Goal: Check status: Check status

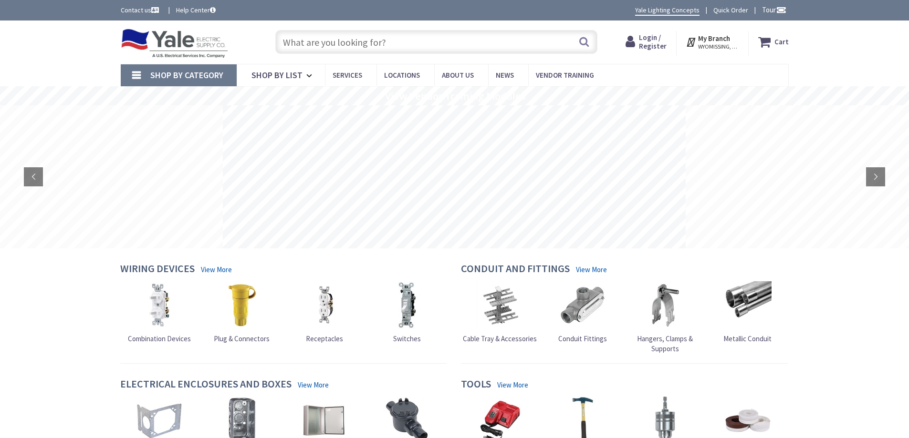
type input "th at [GEOGRAPHIC_DATA], [GEOGRAPHIC_DATA], [GEOGRAPHIC_DATA], [GEOGRAPHIC_DATA]"
click at [653, 41] on span "Login / Register" at bounding box center [653, 42] width 28 height 18
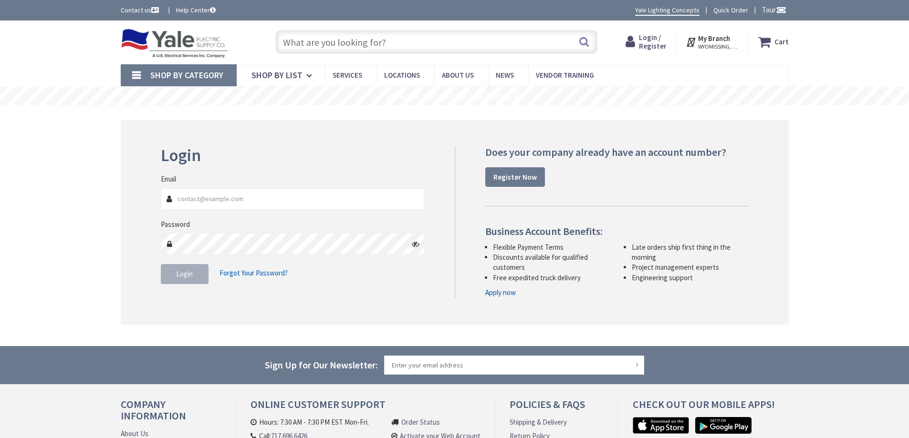
type input "[EMAIL_ADDRESS][DOMAIN_NAME]"
click at [184, 279] on button "Login" at bounding box center [185, 274] width 48 height 20
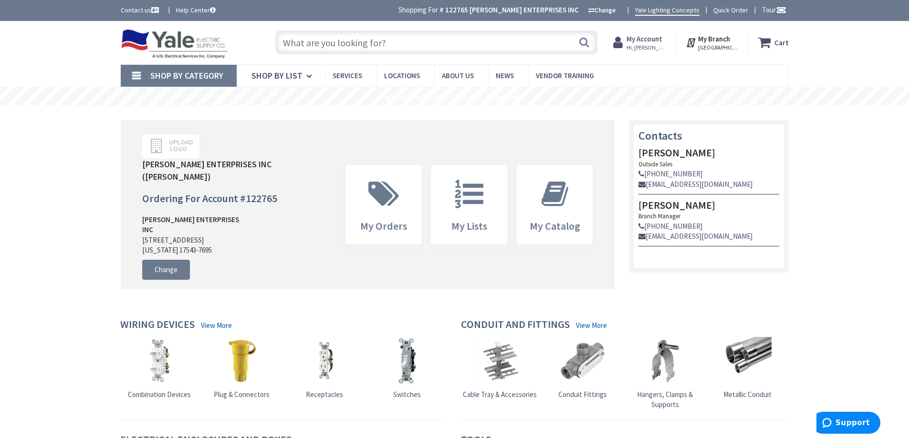
click at [648, 44] on span "Hi, Rob" at bounding box center [646, 48] width 41 height 8
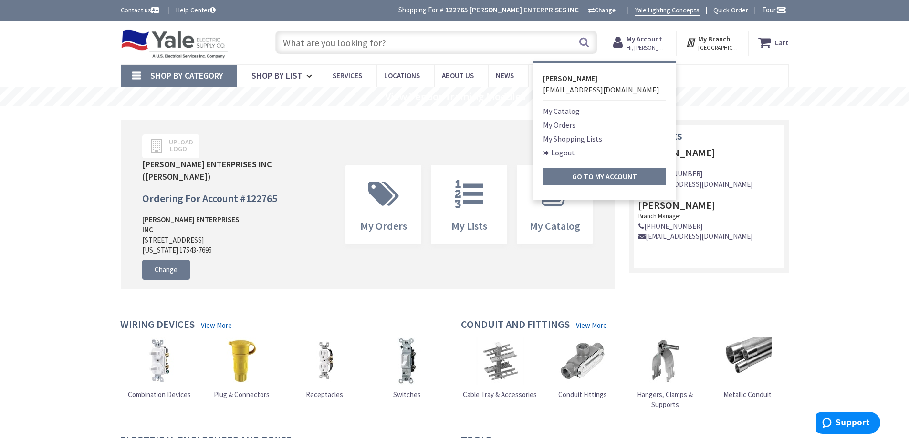
click at [559, 124] on link "My Orders" at bounding box center [559, 124] width 32 height 11
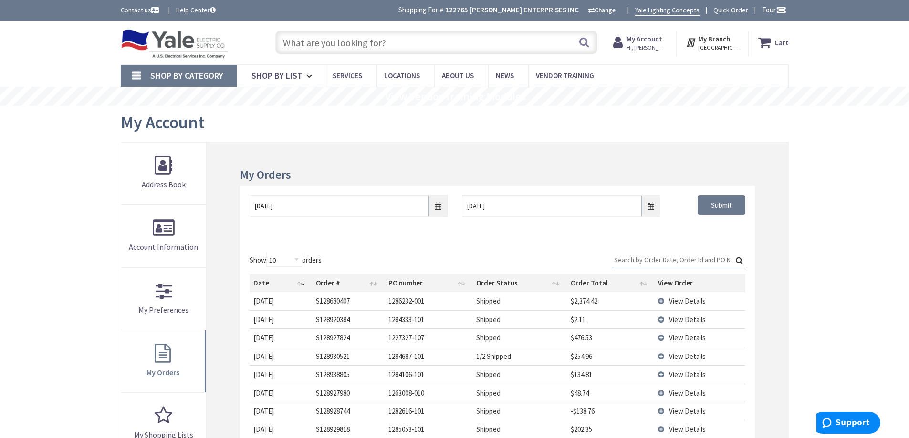
click at [658, 260] on input "Search:" at bounding box center [678, 260] width 134 height 14
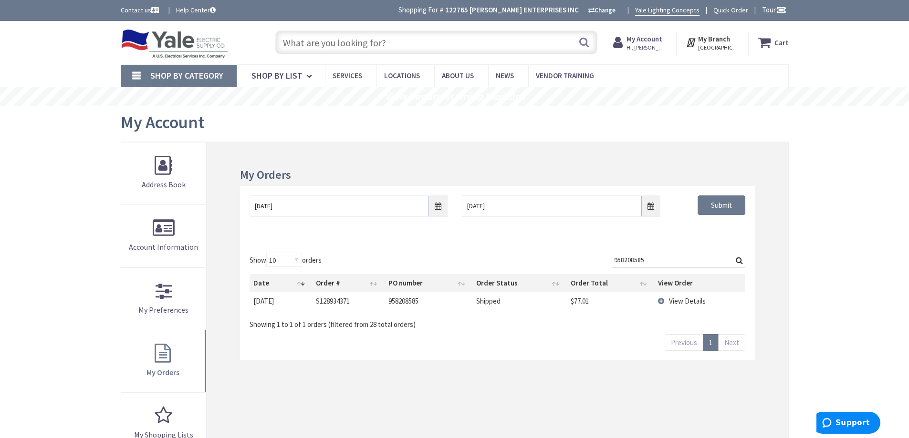
type input "958208585"
click at [675, 301] on span "View Details" at bounding box center [687, 301] width 37 height 9
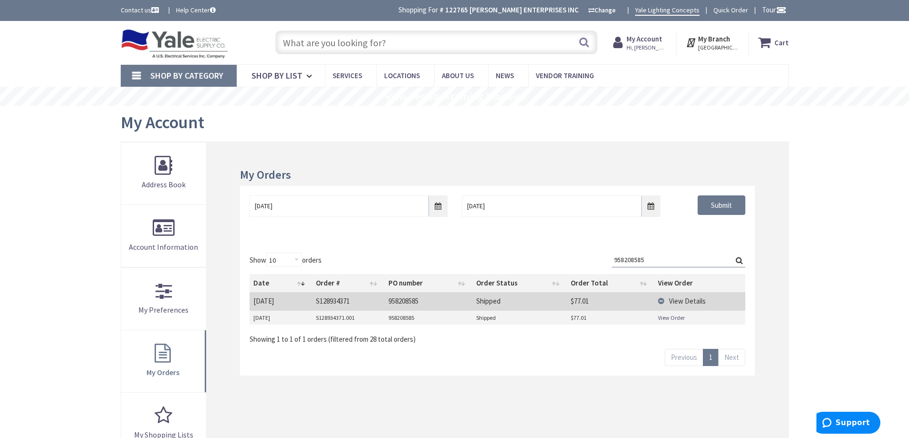
click at [675, 301] on span "View Details" at bounding box center [687, 301] width 37 height 9
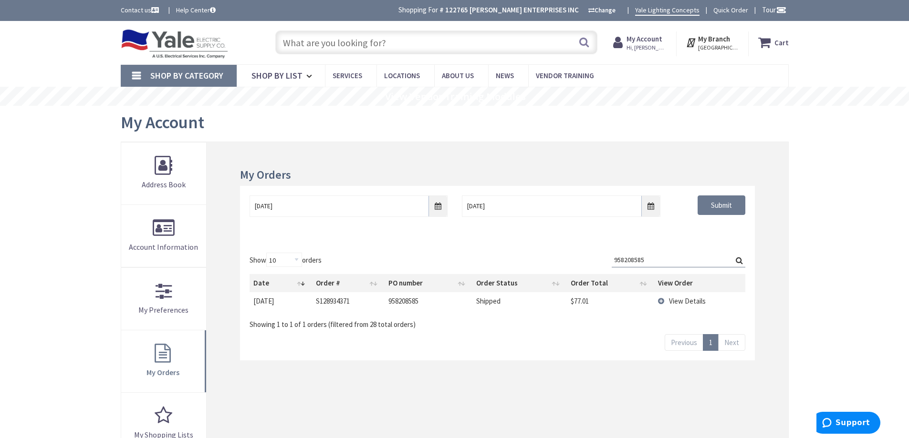
click at [400, 301] on td "958208585" at bounding box center [428, 301] width 88 height 18
click at [496, 300] on td "Shipped" at bounding box center [519, 301] width 94 height 18
drag, startPoint x: 567, startPoint y: 300, endPoint x: 585, endPoint y: 301, distance: 18.1
click at [568, 300] on td "$77.01" at bounding box center [611, 301] width 88 height 18
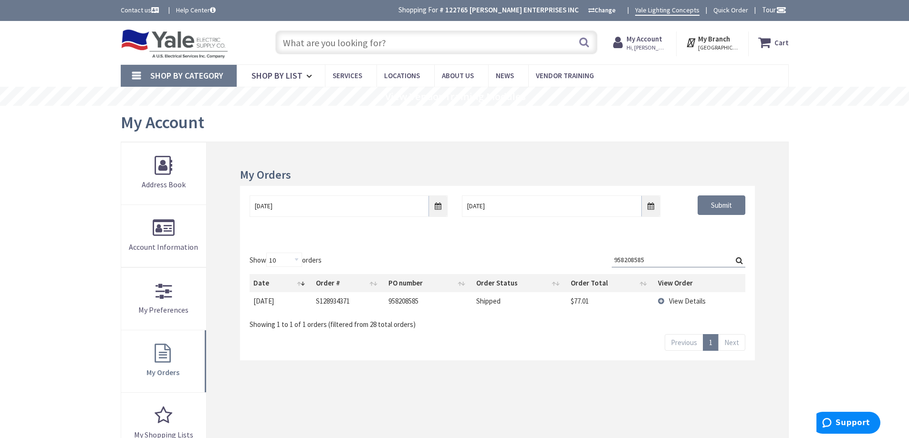
click at [672, 300] on span "View Details" at bounding box center [687, 301] width 37 height 9
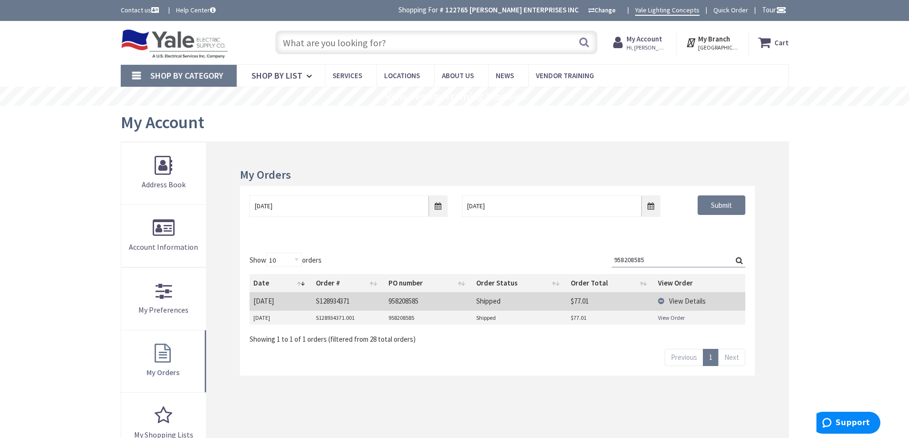
click at [713, 298] on td "View Details" at bounding box center [699, 301] width 91 height 18
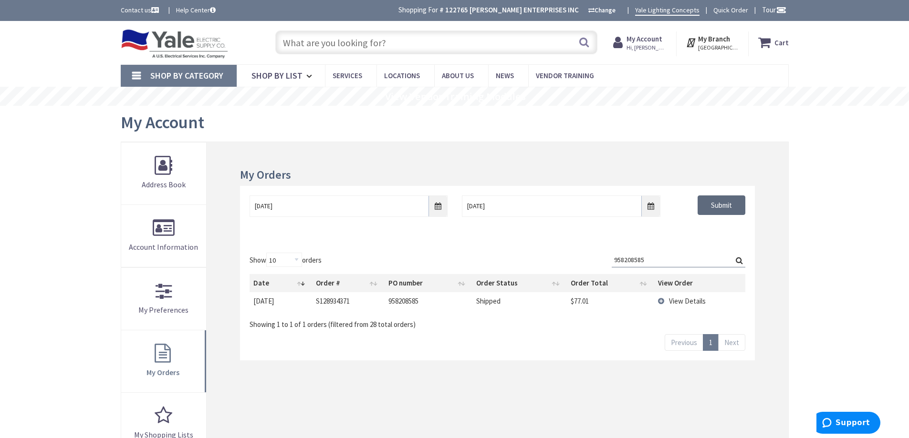
click at [711, 207] on input "Submit" at bounding box center [721, 206] width 48 height 20
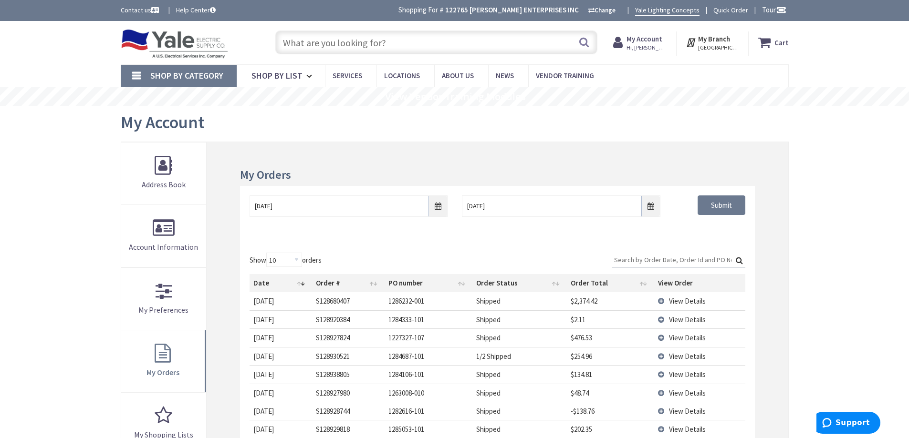
click at [649, 262] on input "Search:" at bounding box center [678, 260] width 134 height 14
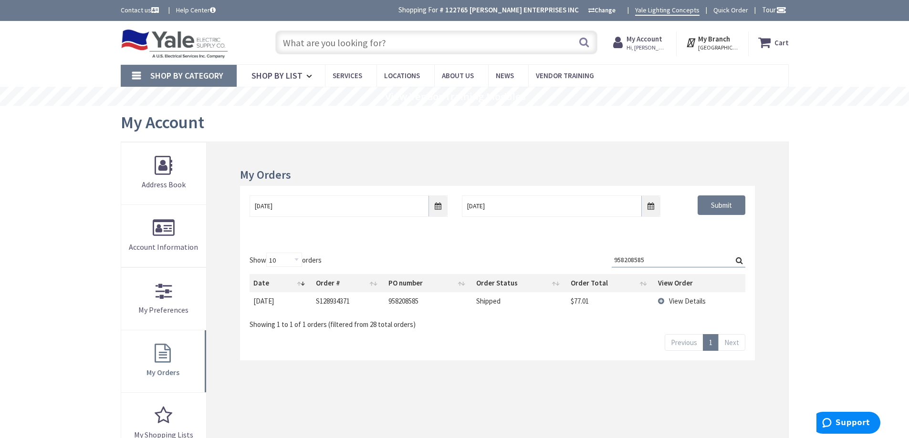
type input "958208585"
click at [491, 302] on td "Shipped" at bounding box center [519, 301] width 94 height 18
click at [579, 298] on td "$77.01" at bounding box center [611, 301] width 88 height 18
click at [674, 300] on span "View Details" at bounding box center [687, 301] width 37 height 9
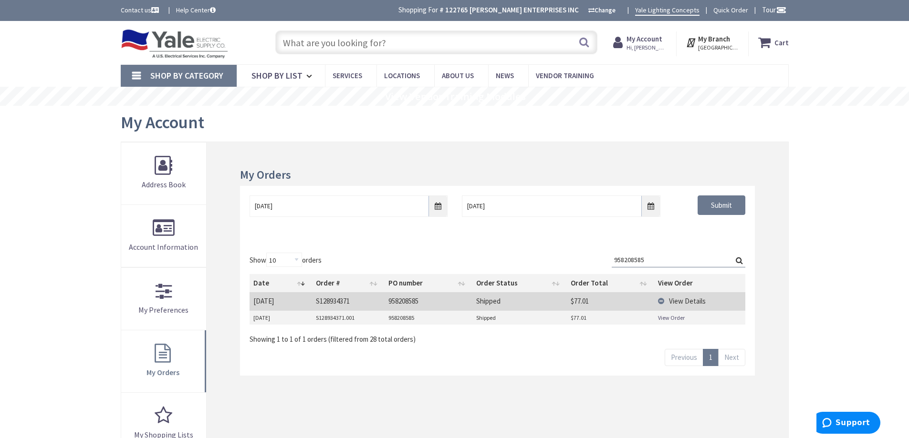
click at [668, 319] on link "View Order" at bounding box center [671, 318] width 27 height 8
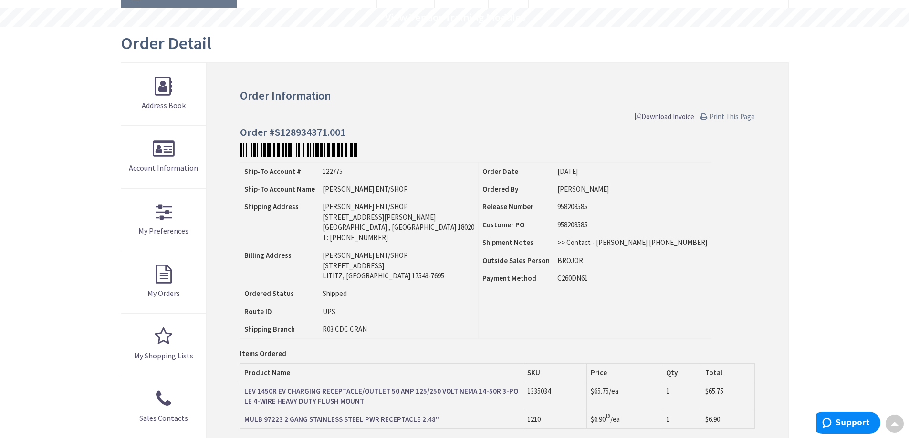
scroll to position [80, 0]
click at [717, 116] on span "Print This Page" at bounding box center [731, 116] width 45 height 9
